Goal: Task Accomplishment & Management: Manage account settings

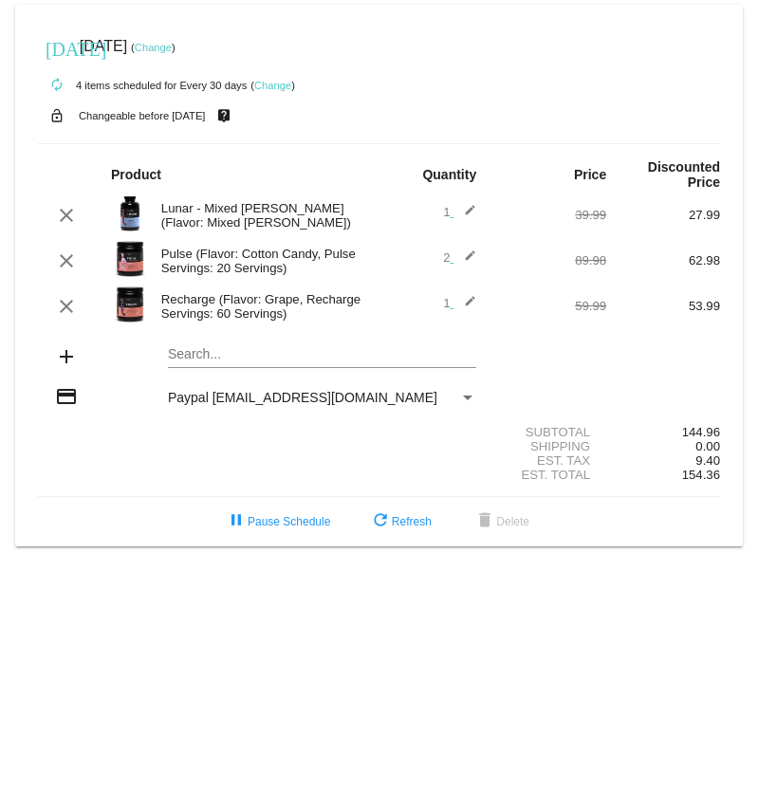
click at [470, 210] on mat-icon "edit" at bounding box center [465, 215] width 23 height 23
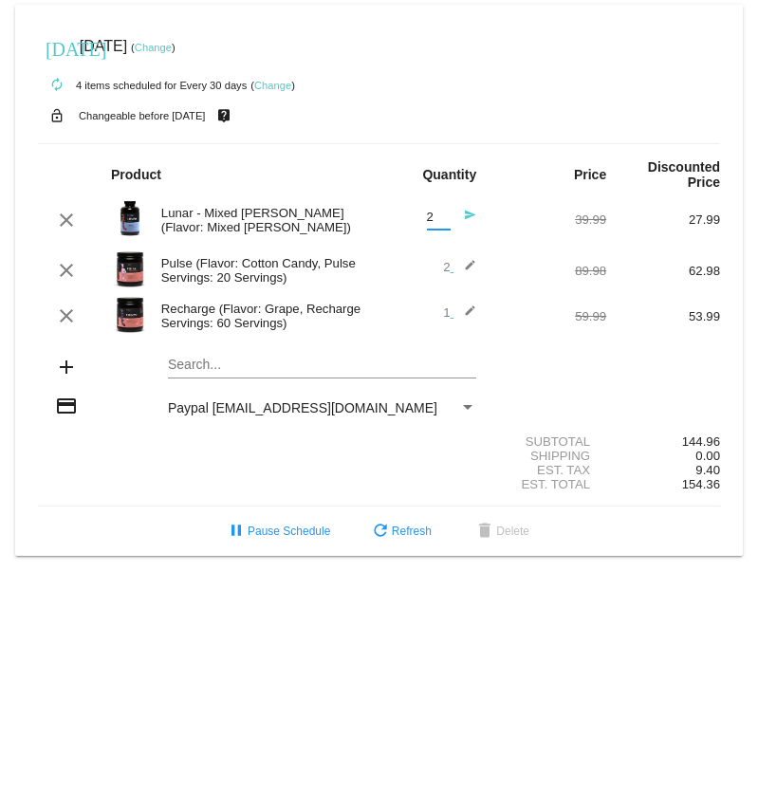
type input "2"
click at [445, 211] on input "2" at bounding box center [439, 218] width 24 height 14
click at [472, 213] on mat-icon "send" at bounding box center [465, 220] width 23 height 23
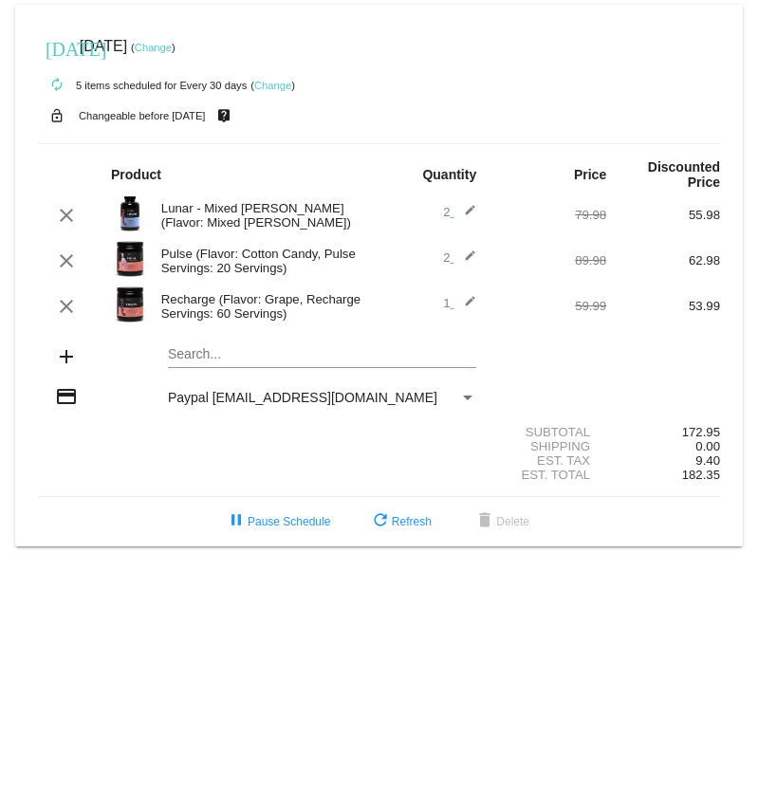
click at [226, 346] on div "Search..." at bounding box center [322, 349] width 308 height 37
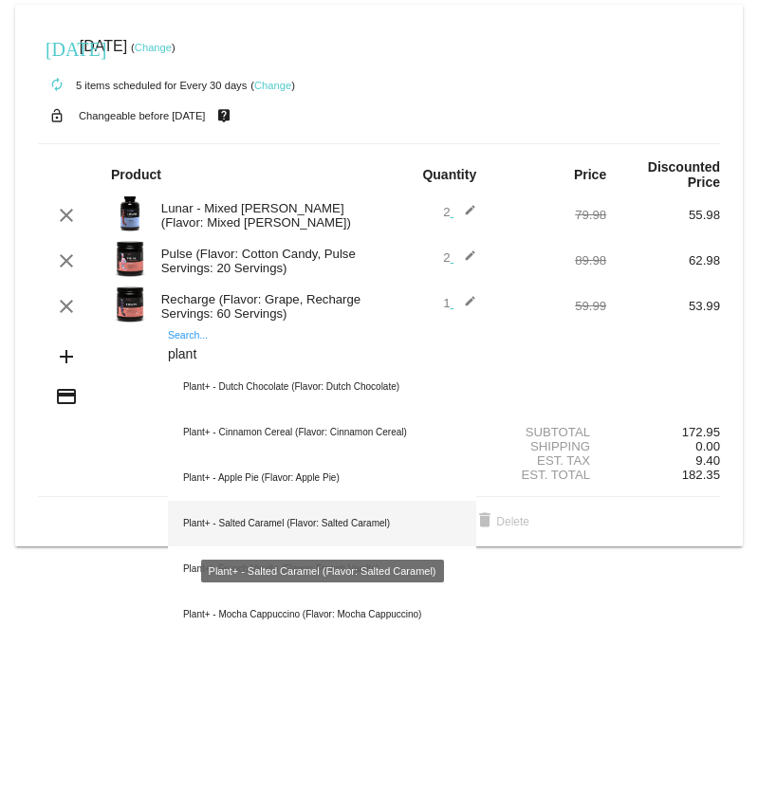
type input "plant"
click at [267, 524] on div "Plant+ - Salted Caramel (Flavor: Salted Caramel)" at bounding box center [322, 524] width 308 height 46
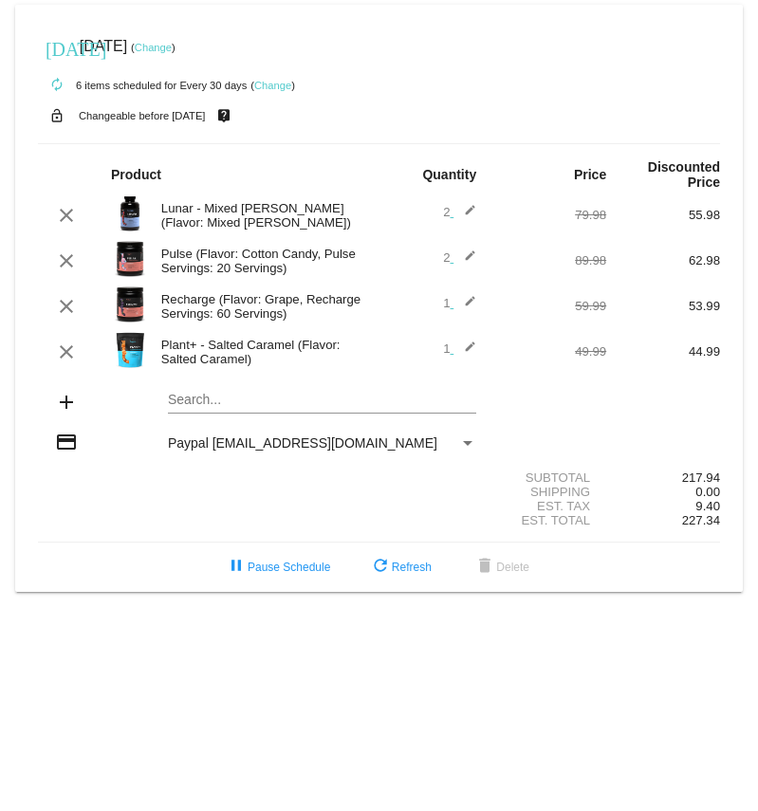
click at [172, 47] on link "Change" at bounding box center [153, 47] width 37 height 11
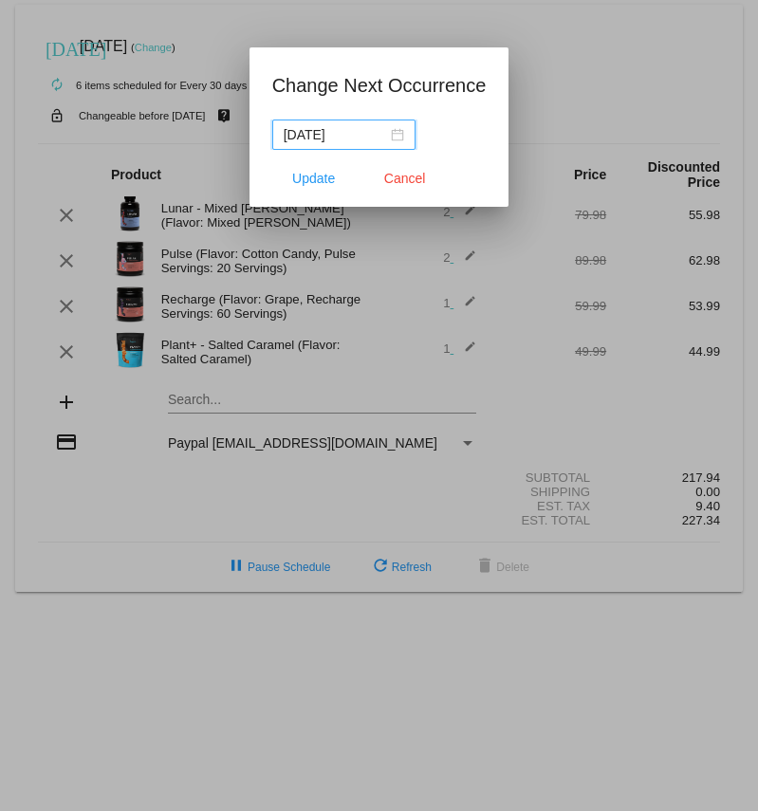
click at [398, 133] on div "[DATE]" at bounding box center [344, 134] width 120 height 21
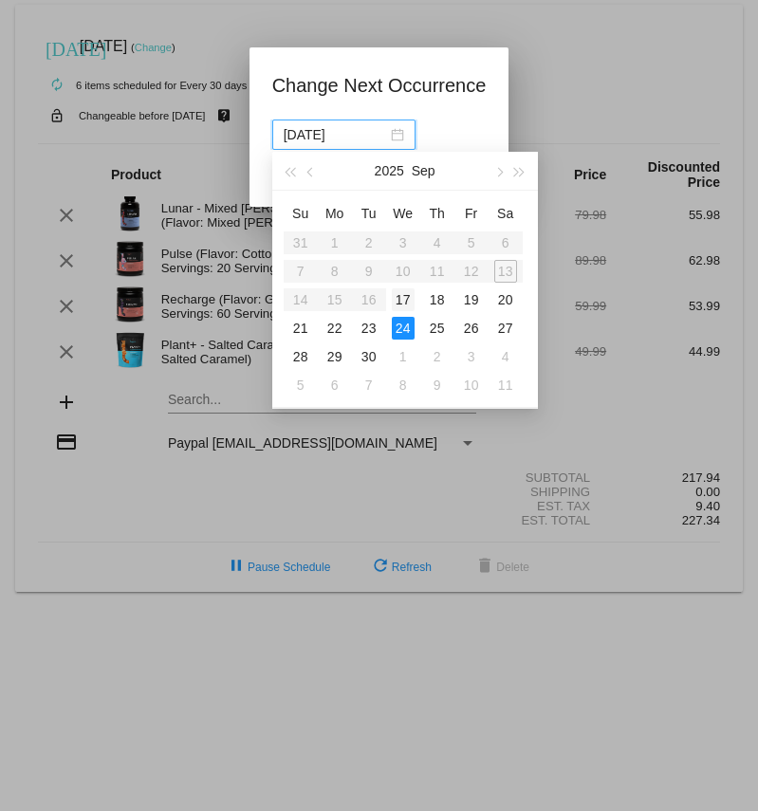
click at [407, 300] on div "17" at bounding box center [403, 299] width 23 height 23
type input "[DATE]"
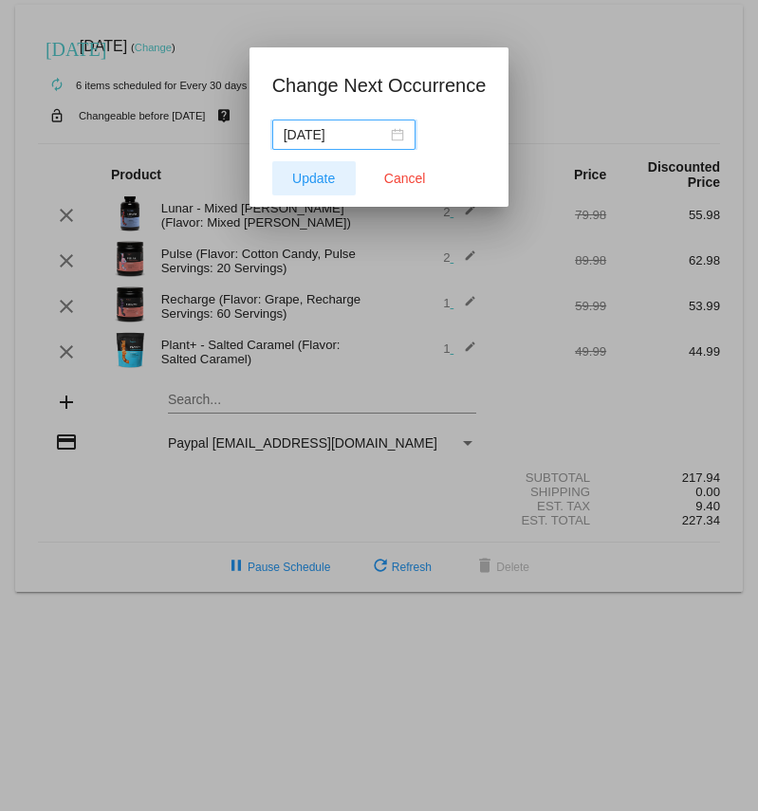
click at [329, 175] on span "Update" at bounding box center [313, 178] width 43 height 15
